Goal: Transaction & Acquisition: Purchase product/service

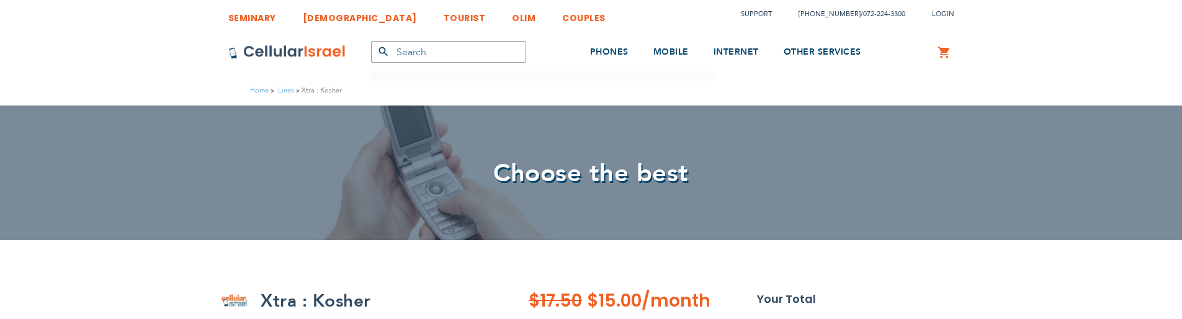
select select
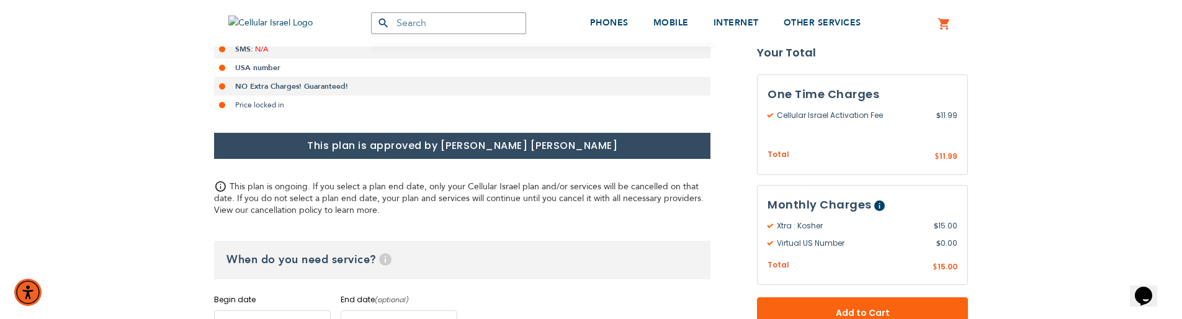
scroll to position [447, 0]
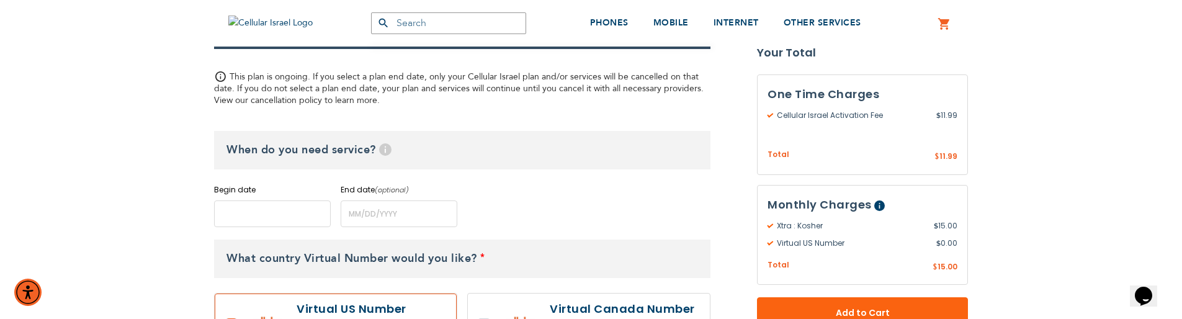
click at [279, 212] on input "name" at bounding box center [272, 213] width 117 height 27
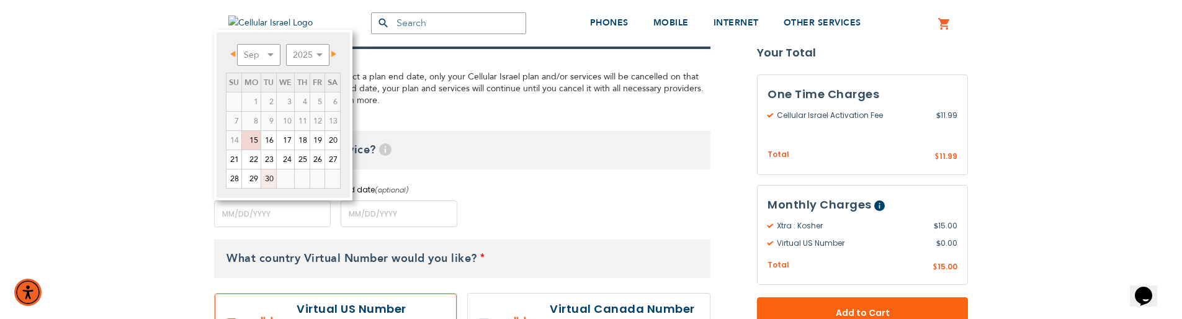
click at [271, 176] on link "30" at bounding box center [268, 178] width 15 height 19
type input "[DATE]"
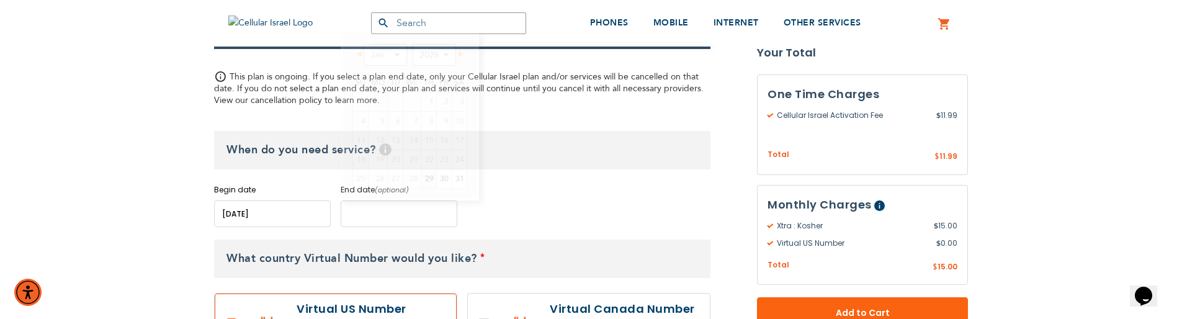
click at [359, 214] on input "name" at bounding box center [399, 213] width 117 height 27
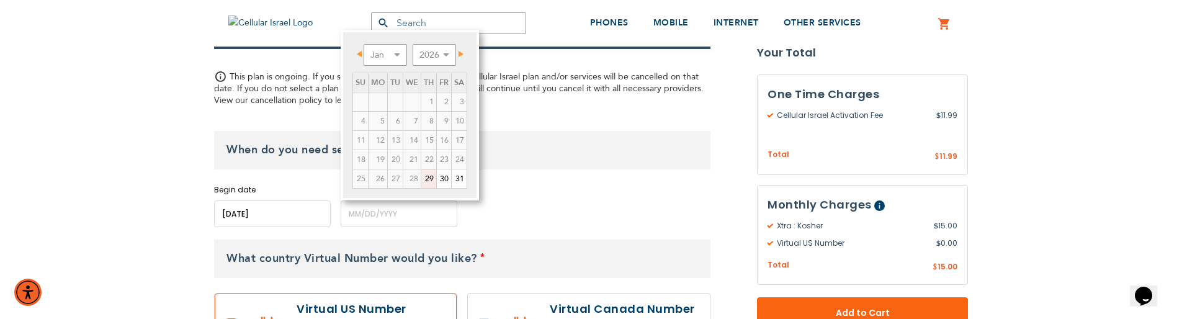
click at [428, 179] on link "29" at bounding box center [428, 178] width 15 height 19
type input "[DATE]"
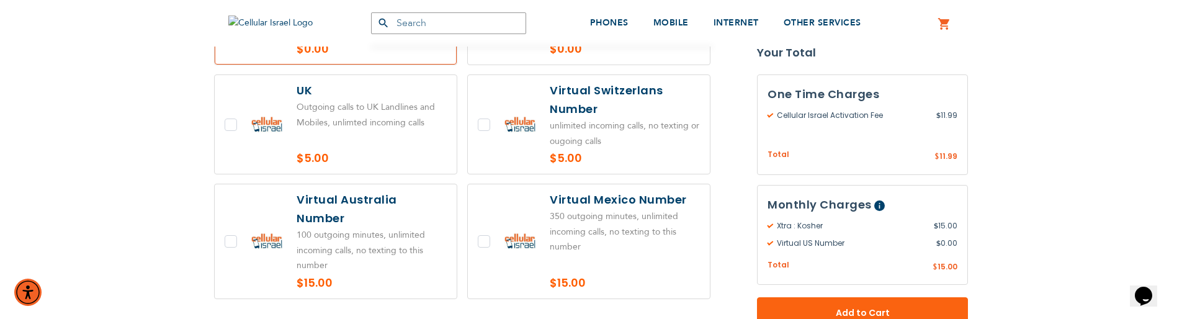
scroll to position [745, 0]
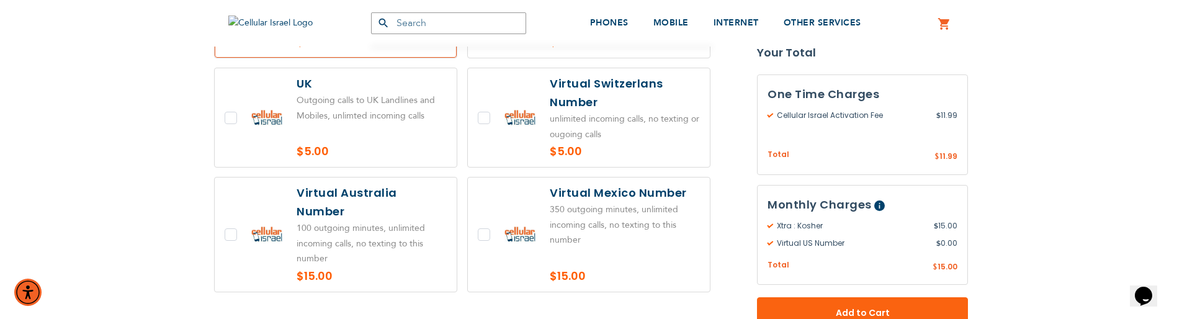
click at [345, 122] on label at bounding box center [336, 117] width 242 height 99
checkbox input "true"
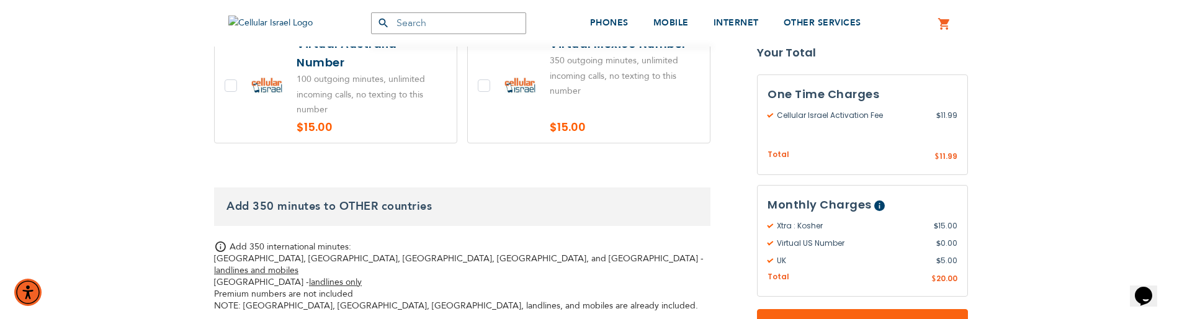
scroll to position [1117, 0]
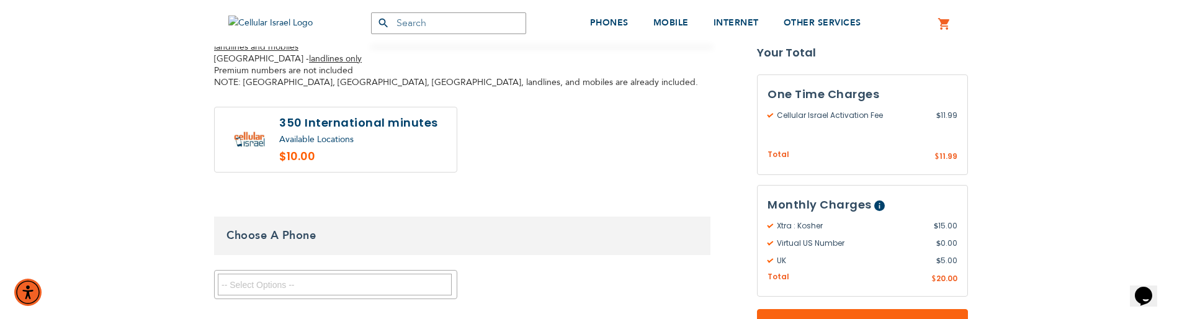
click at [302, 274] on textarea "Search" at bounding box center [335, 285] width 234 height 22
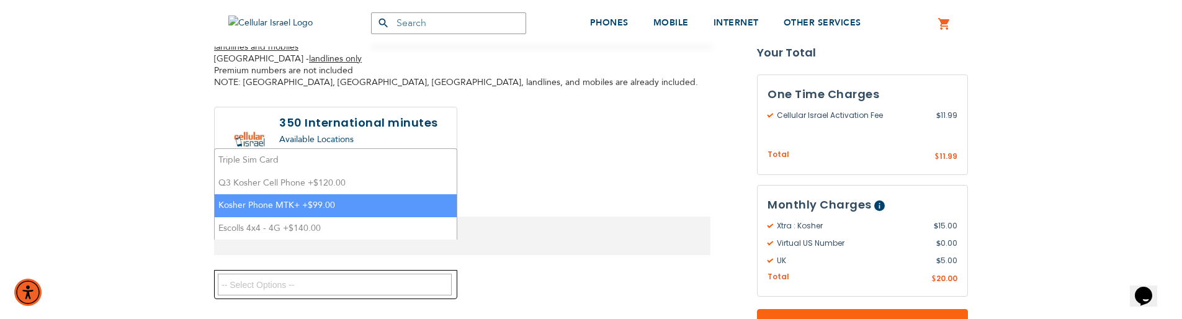
click at [311, 202] on li "Kosher Phone MTK+ +$99.00" at bounding box center [336, 205] width 242 height 23
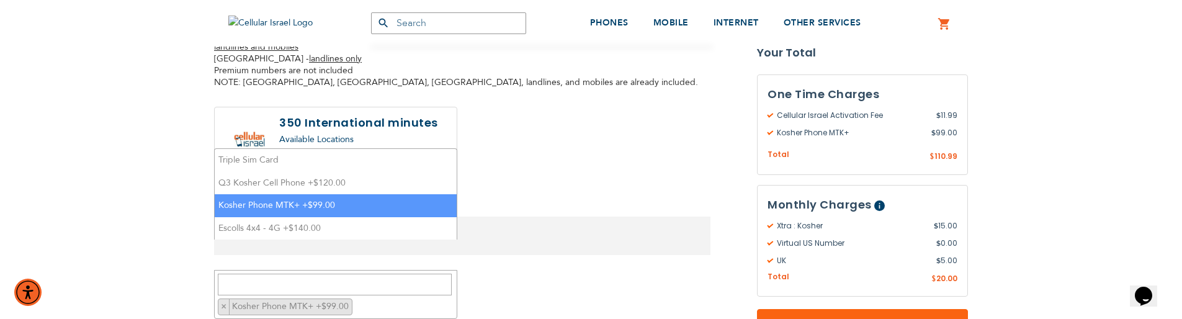
scroll to position [42, 0]
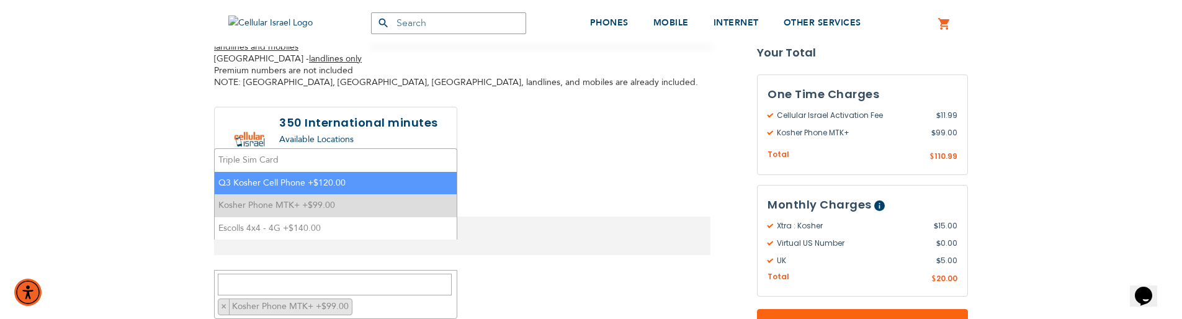
click at [315, 177] on li "Q3 Kosher Cell Phone +$120.00" at bounding box center [336, 183] width 242 height 23
select select "5670"
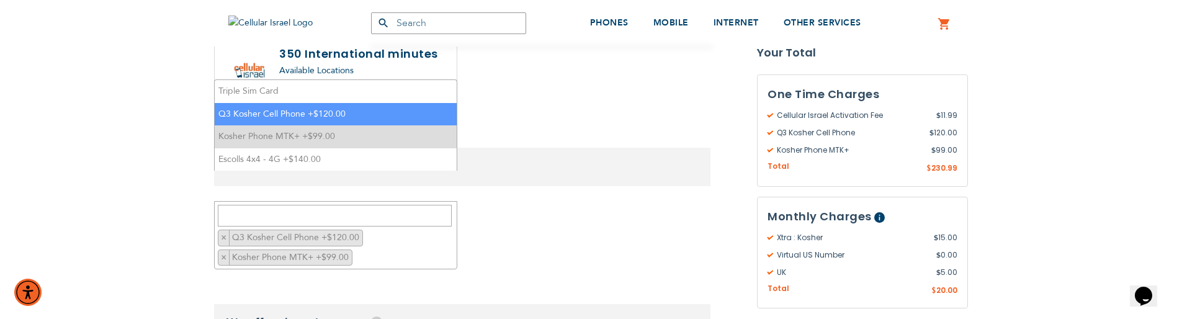
scroll to position [1266, 0]
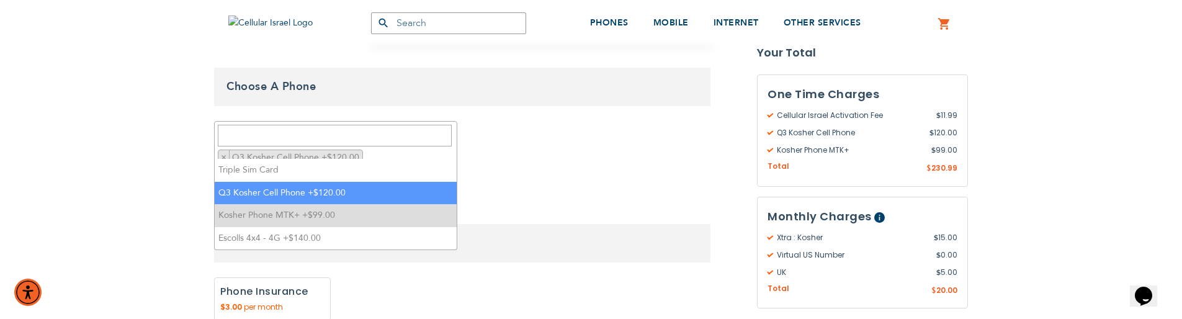
click at [593, 277] on div "None Phone Insurance 0" at bounding box center [462, 302] width 496 height 50
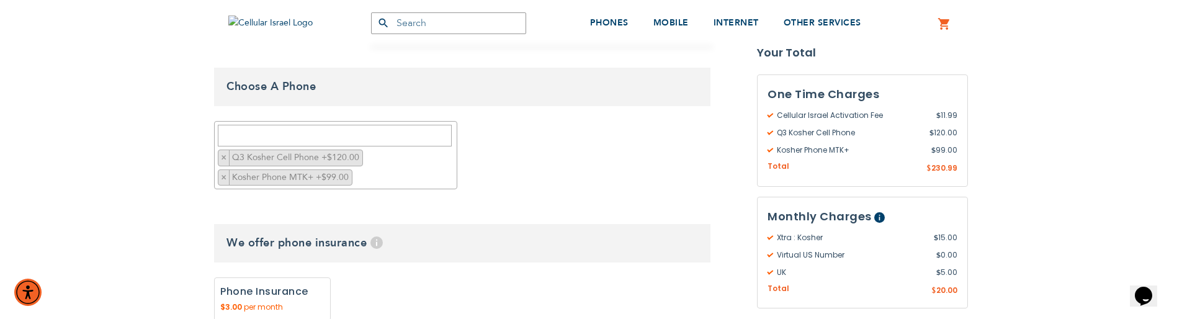
click at [290, 277] on label "Add" at bounding box center [272, 298] width 117 height 43
radio input "true"
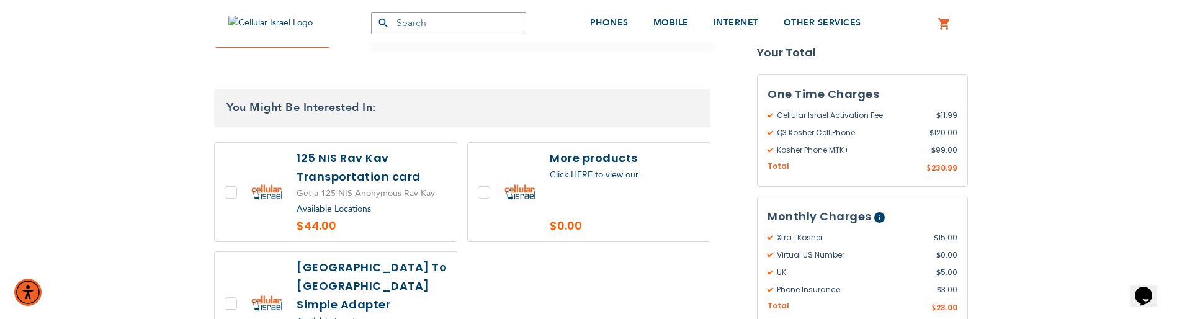
scroll to position [1564, 0]
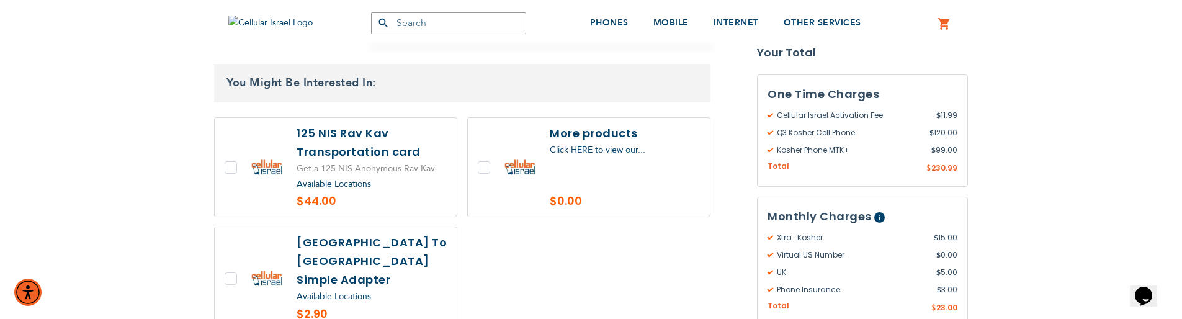
click at [224, 138] on label at bounding box center [336, 167] width 242 height 99
checkbox input "true"
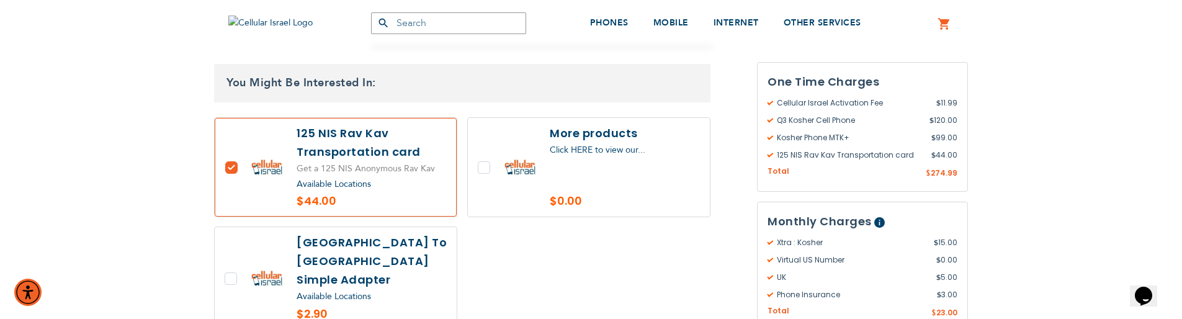
click at [492, 133] on label at bounding box center [589, 167] width 242 height 99
checkbox input "true"
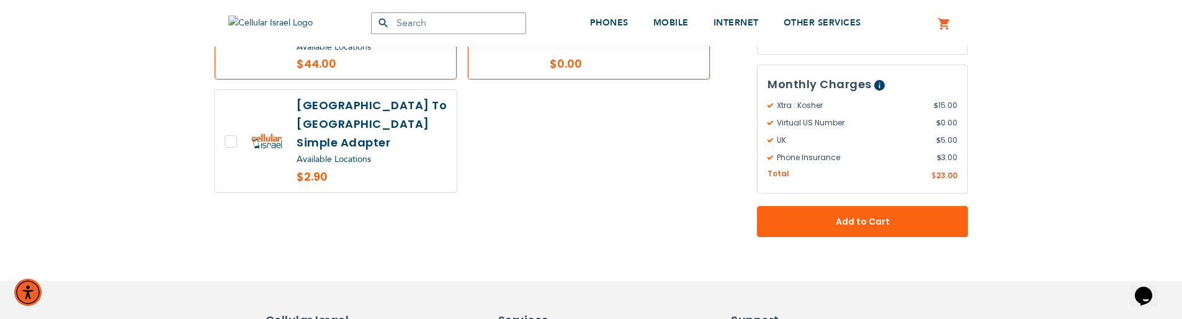
scroll to position [1713, 0]
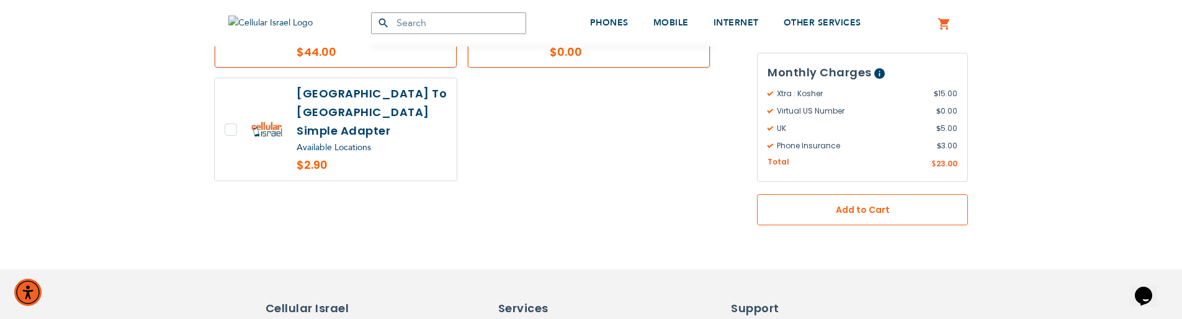
click at [846, 194] on button "Add to Cart" at bounding box center [862, 209] width 211 height 31
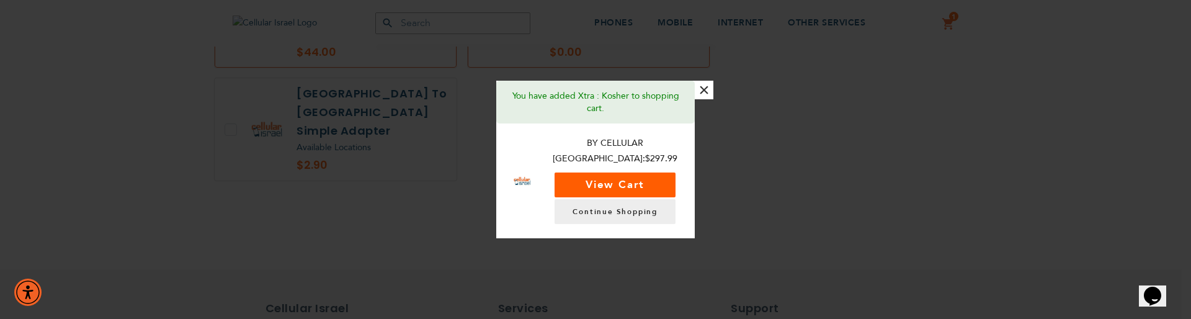
click at [645, 178] on button "View Cart" at bounding box center [615, 184] width 121 height 25
